Goal: Task Accomplishment & Management: Use online tool/utility

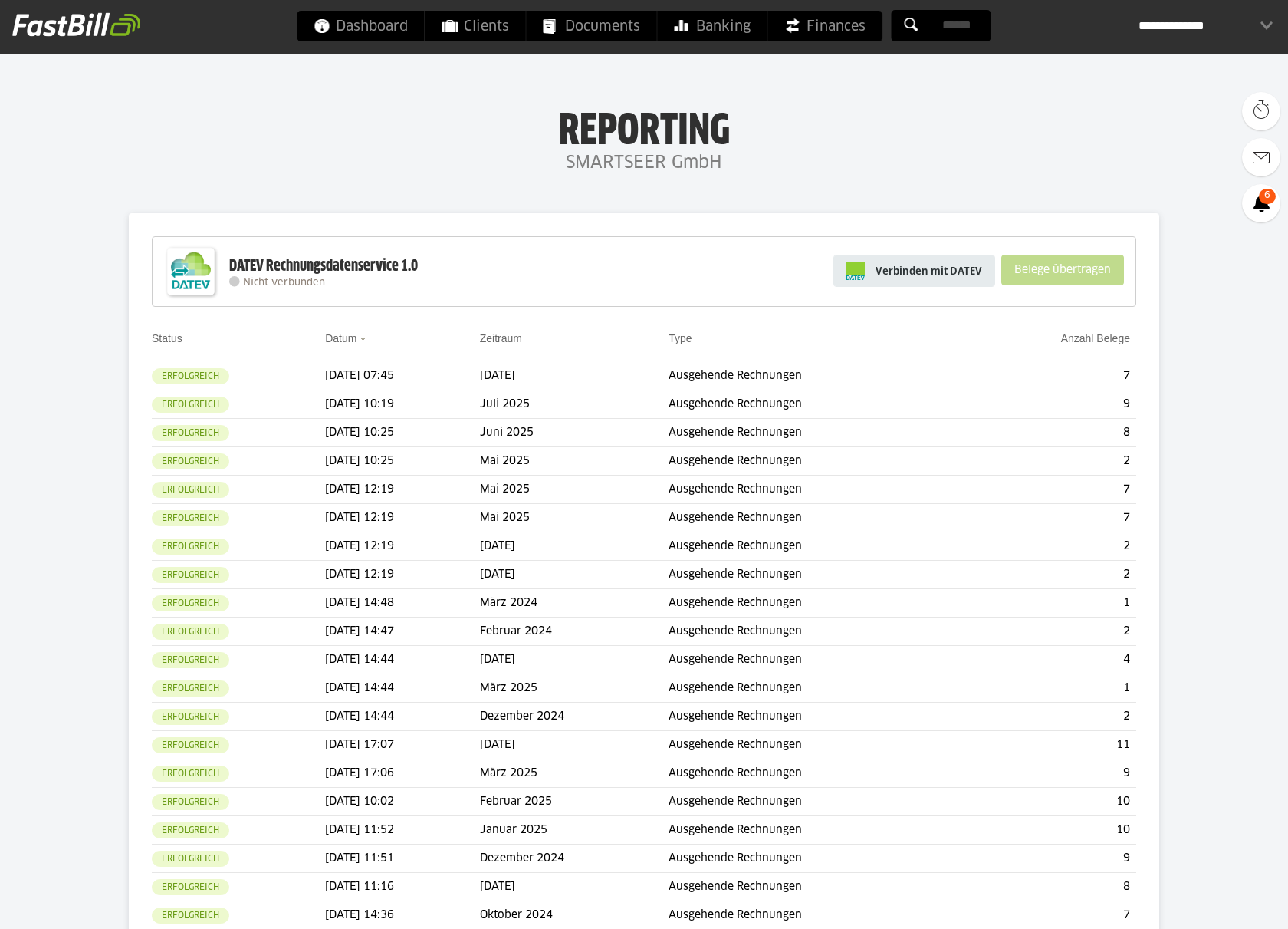
click at [978, 281] on link "Verbinden mit DATEV" at bounding box center [914, 270] width 162 height 32
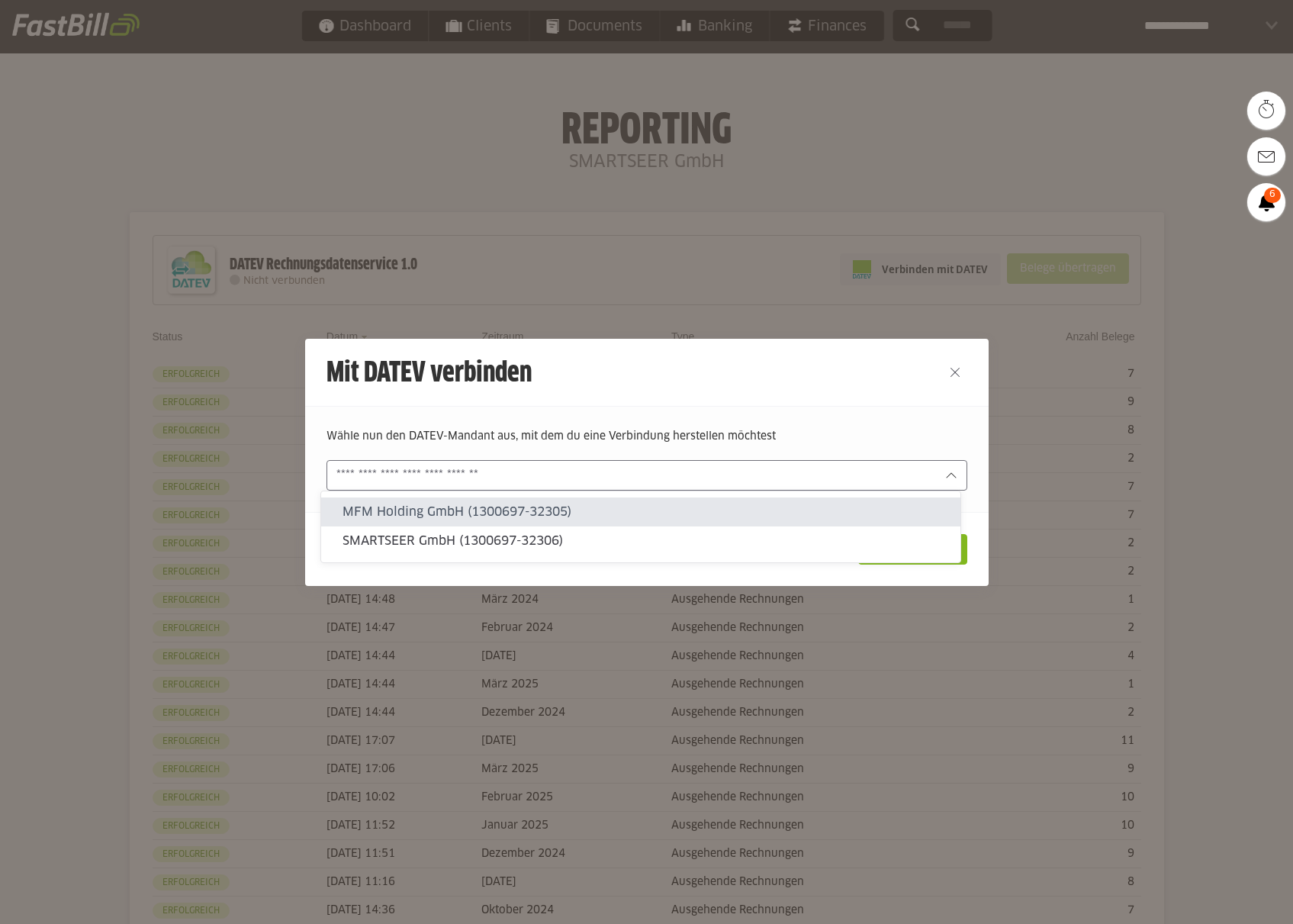
click at [554, 469] on input "text" at bounding box center [636, 475] width 599 height 17
click at [533, 540] on slot "SMARTSEER GmbH (1300697-32306)" at bounding box center [645, 541] width 606 height 17
type input "**********"
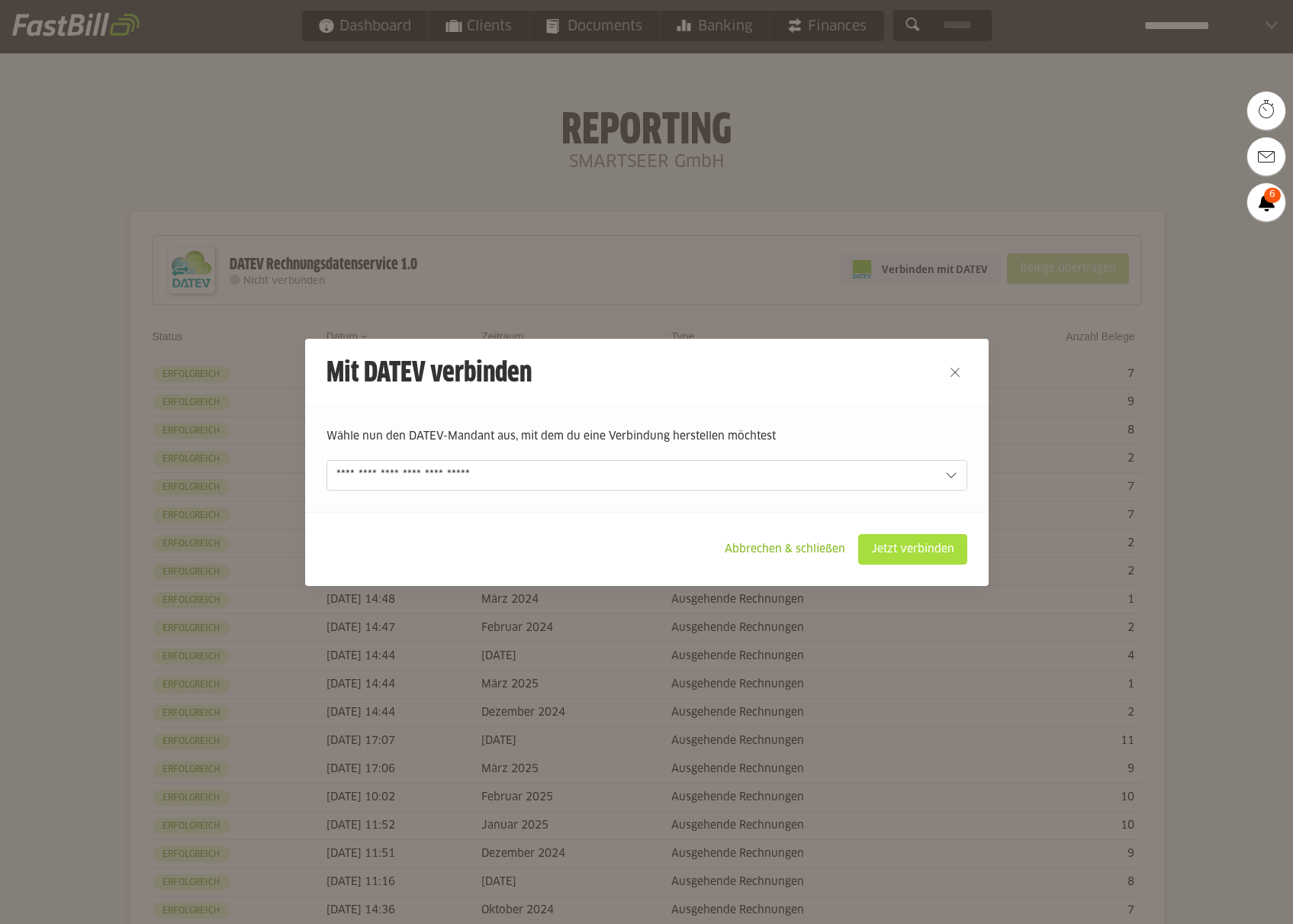
click at [887, 544] on slot "Jetzt verbinden" at bounding box center [912, 549] width 107 height 29
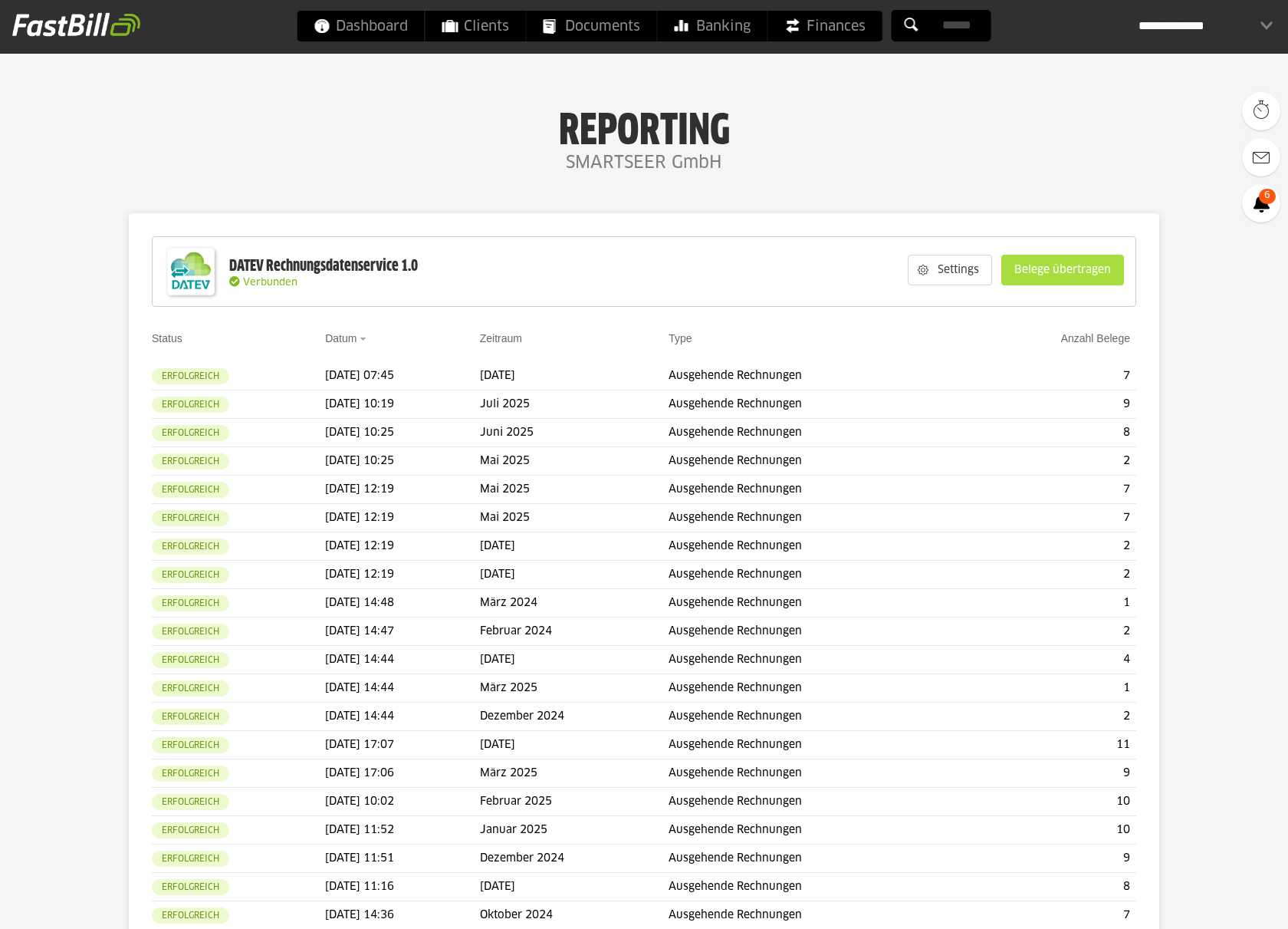
click at [1055, 263] on slot "Belege übertragen" at bounding box center [1063, 270] width 121 height 29
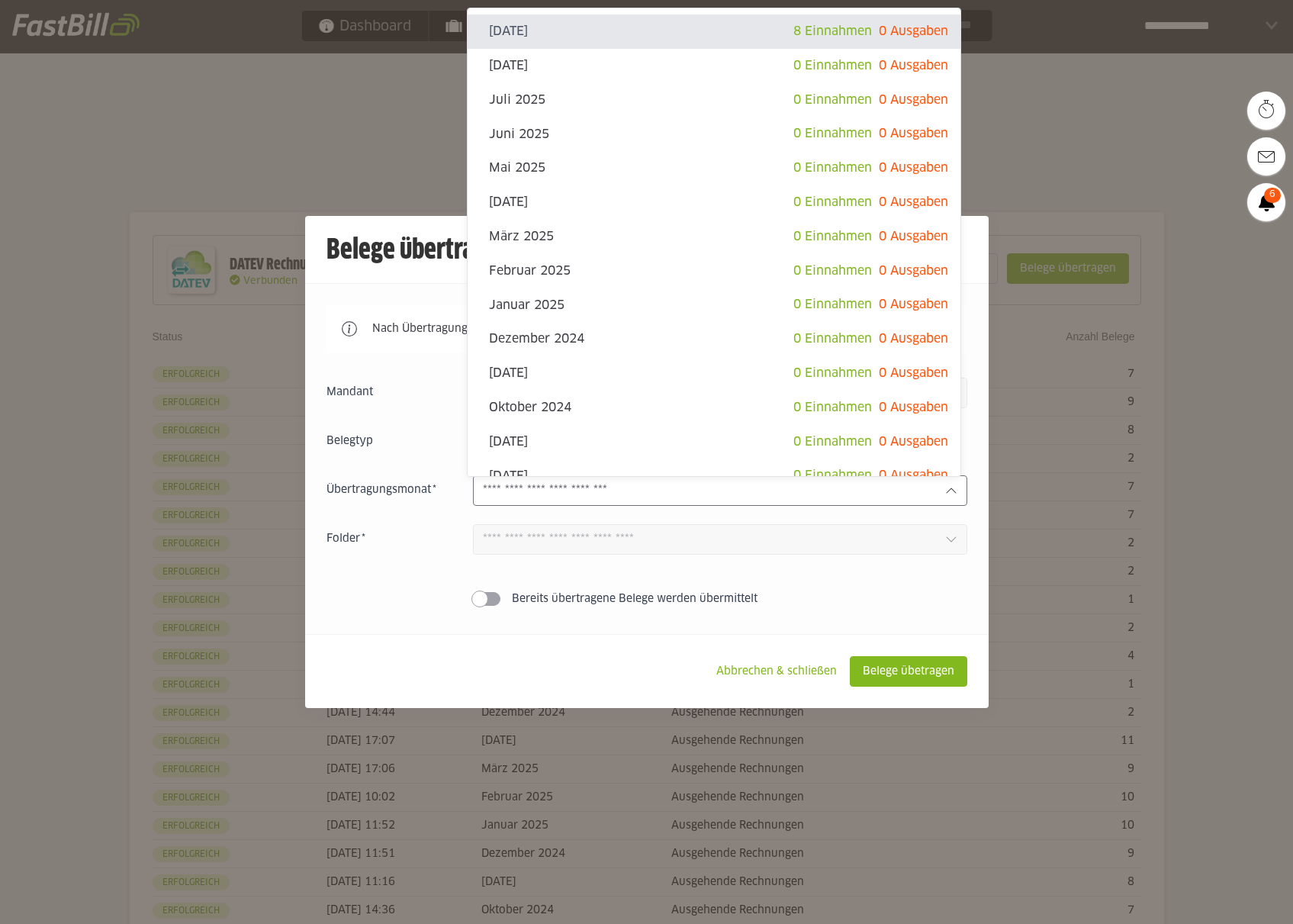
click at [667, 496] on input "text" at bounding box center [707, 490] width 450 height 17
click at [1031, 111] on div at bounding box center [646, 462] width 1293 height 924
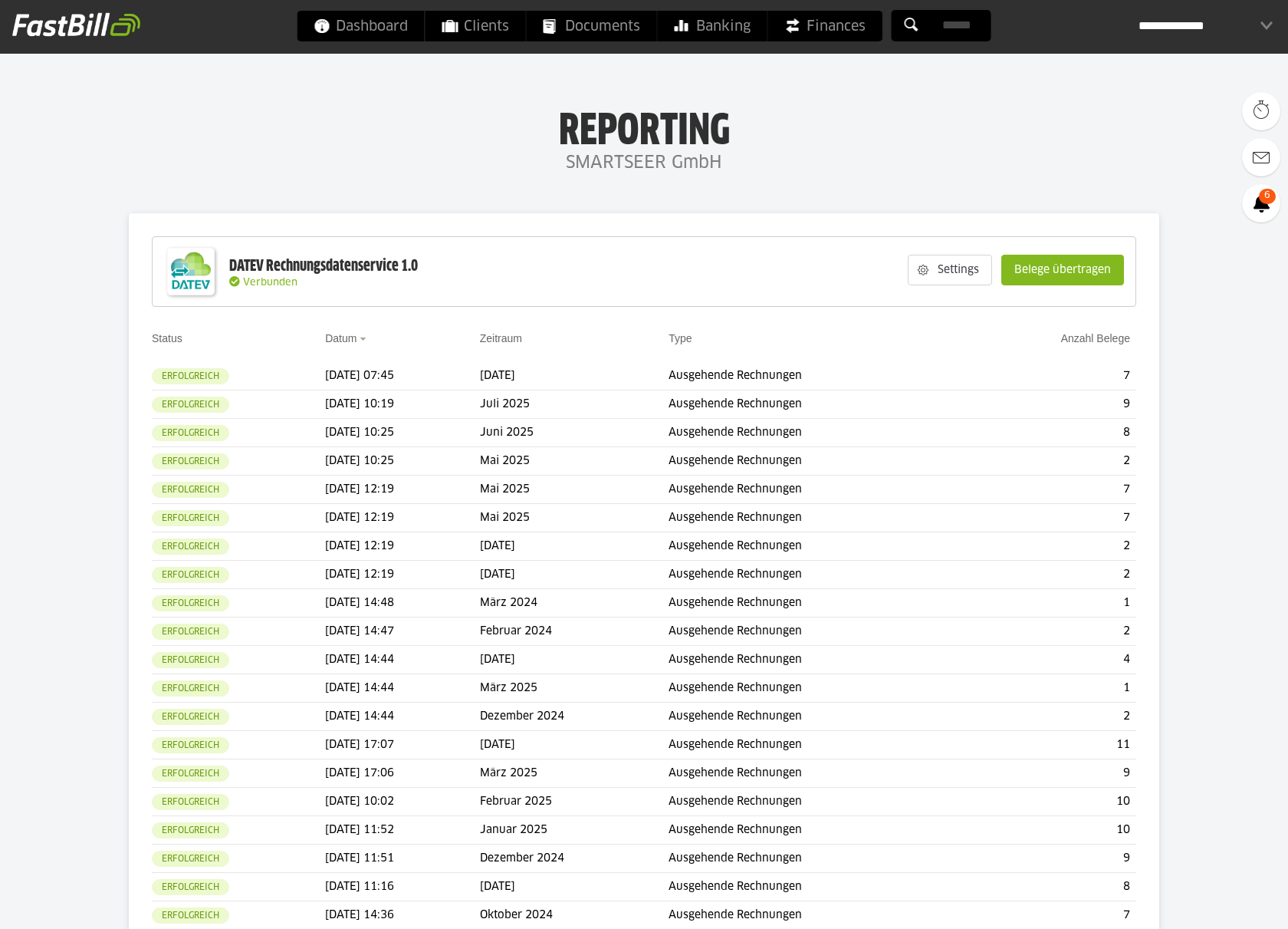
click at [875, 179] on body "Dashboard Clients Documents Banking Finances Add-ons" at bounding box center [644, 771] width 1288 height 1542
